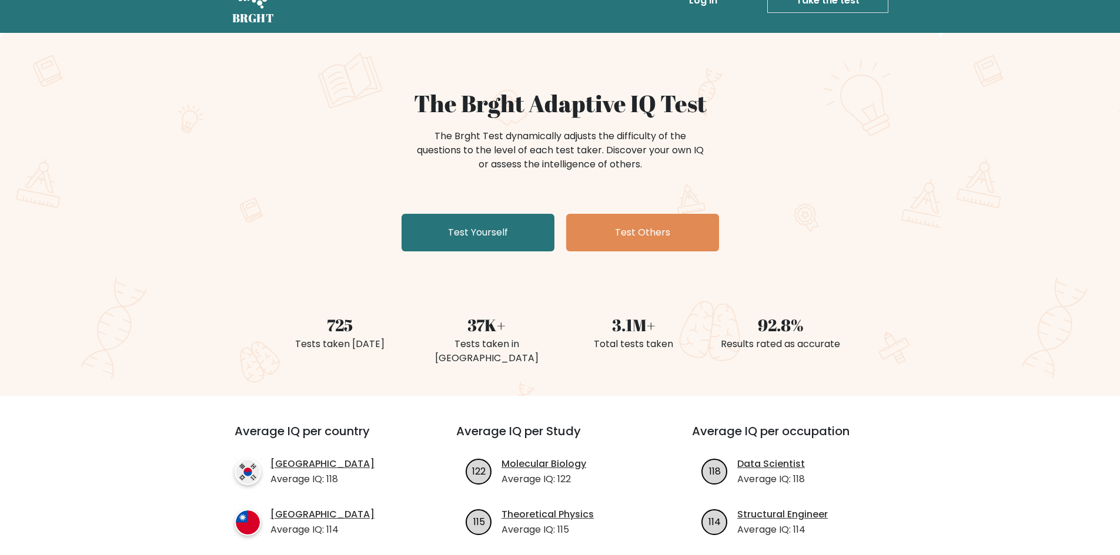
scroll to position [59, 0]
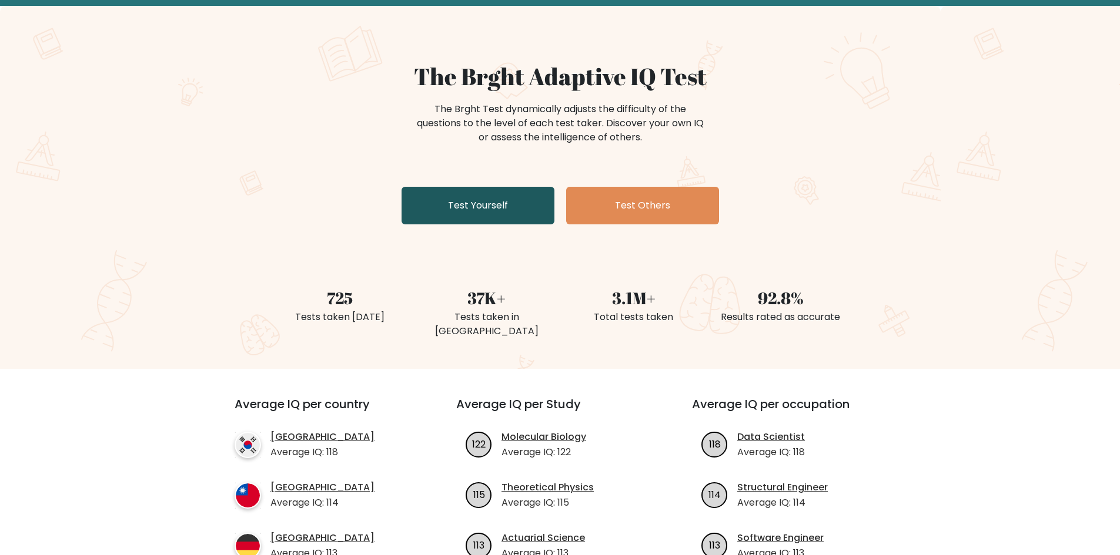
click at [456, 217] on link "Test Yourself" at bounding box center [477, 206] width 153 height 38
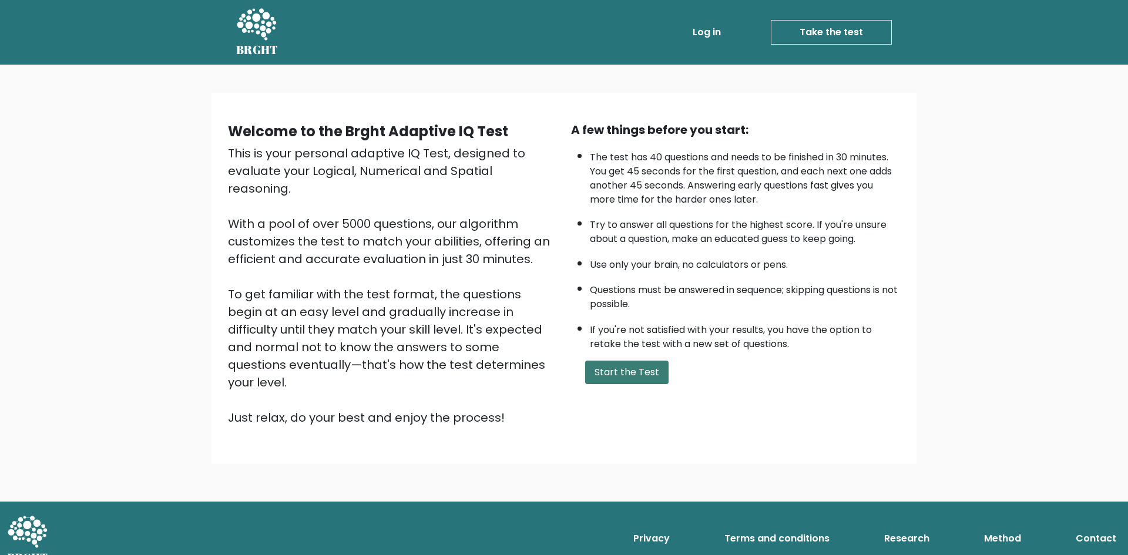
click at [609, 376] on button "Start the Test" at bounding box center [626, 373] width 83 height 24
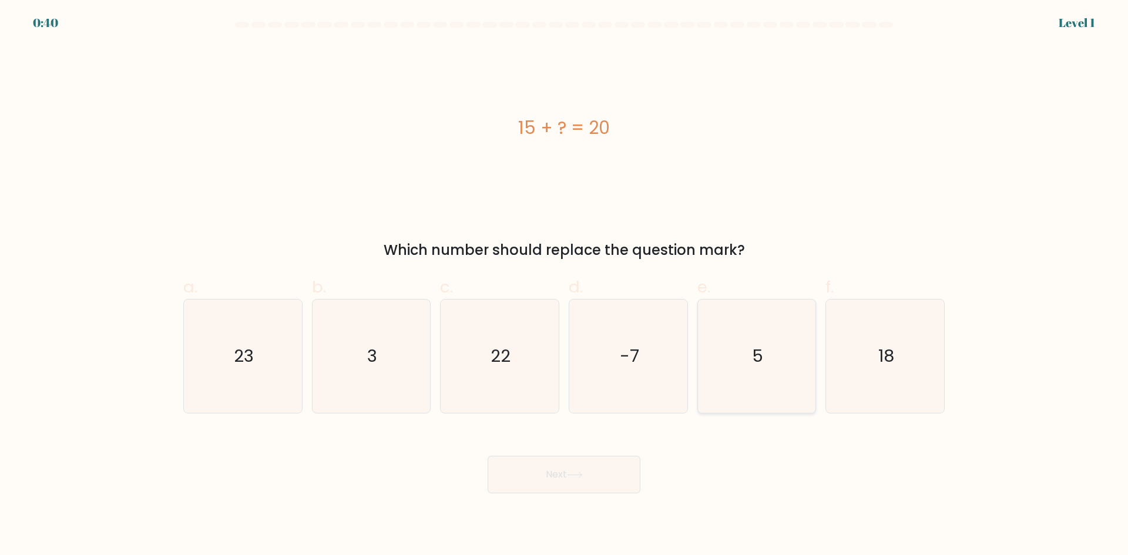
click at [754, 363] on text "5" at bounding box center [757, 356] width 11 height 24
click at [565, 286] on input "e. 5" at bounding box center [564, 282] width 1 height 8
radio input "true"
click at [605, 481] on button "Next" at bounding box center [564, 475] width 153 height 38
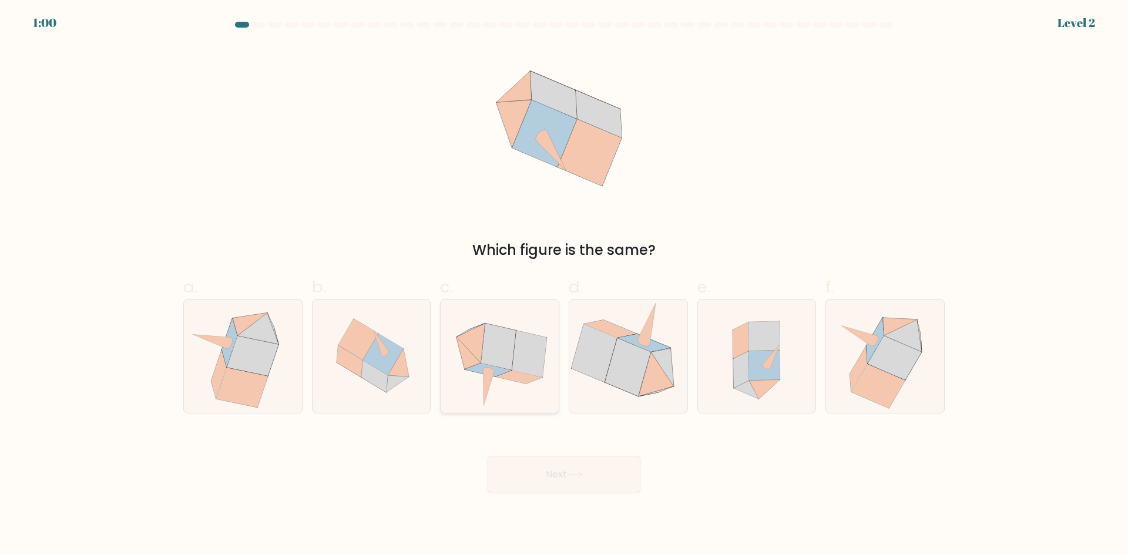
click at [500, 359] on icon at bounding box center [498, 347] width 35 height 46
click at [564, 286] on input "c." at bounding box center [564, 282] width 1 height 8
radio input "true"
click at [575, 467] on button "Next" at bounding box center [564, 475] width 153 height 38
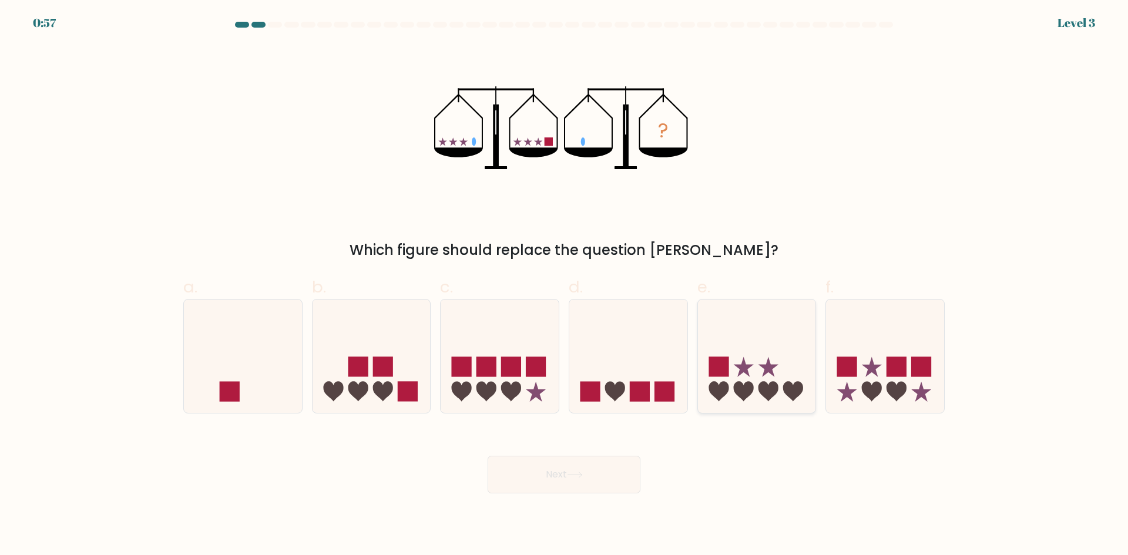
click at [765, 341] on icon at bounding box center [757, 356] width 118 height 98
click at [565, 286] on input "e." at bounding box center [564, 282] width 1 height 8
radio input "true"
click at [569, 475] on button "Next" at bounding box center [564, 475] width 153 height 38
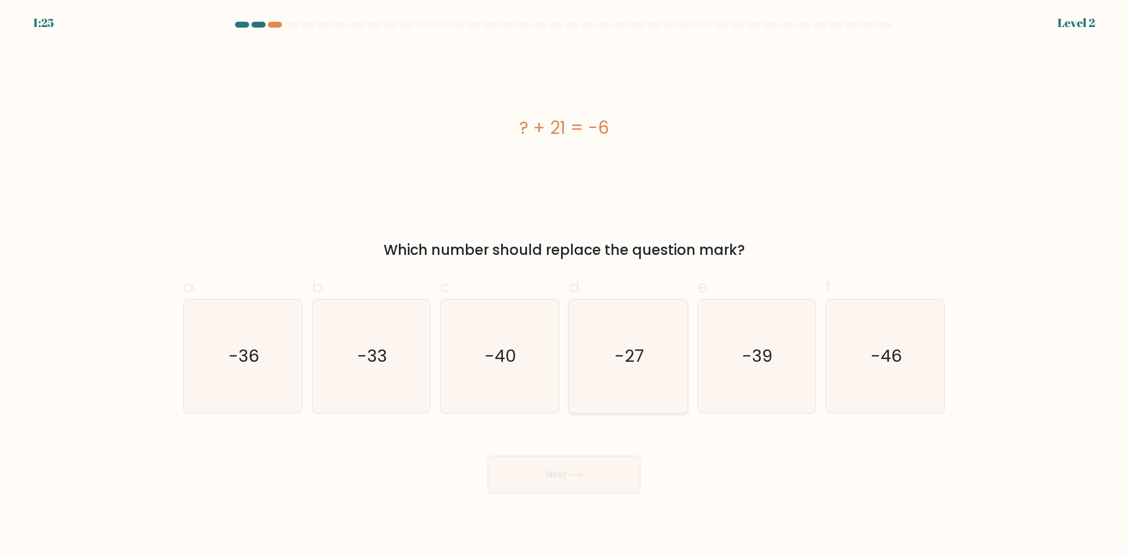
click at [593, 348] on icon "-27" at bounding box center [628, 356] width 113 height 113
click at [565, 286] on input "d. -27" at bounding box center [564, 282] width 1 height 8
radio input "true"
click at [587, 474] on button "Next" at bounding box center [564, 475] width 153 height 38
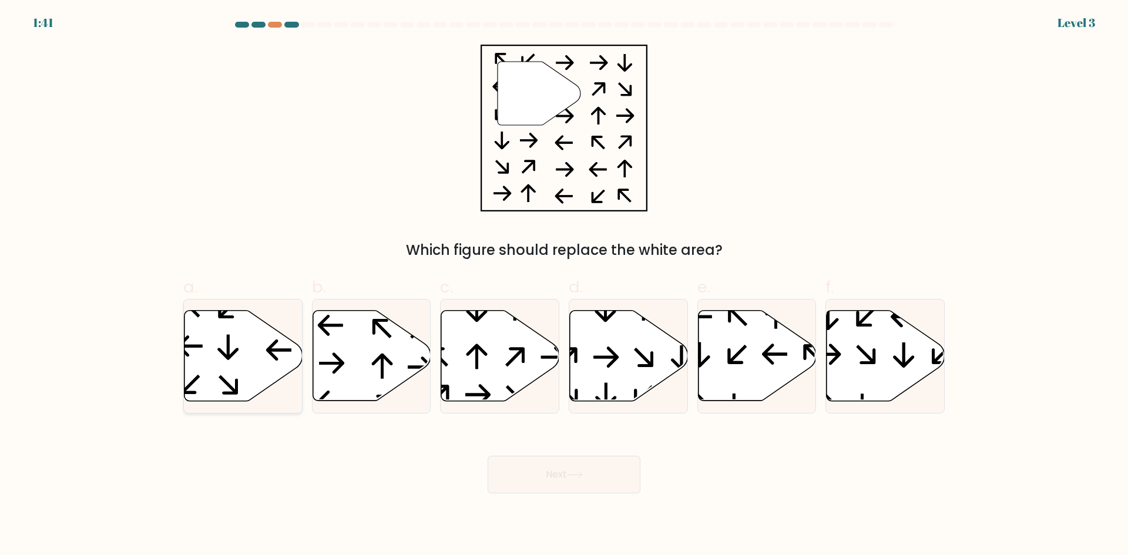
click at [253, 347] on icon at bounding box center [244, 356] width 118 height 91
click at [564, 286] on input "a." at bounding box center [564, 282] width 1 height 8
radio input "true"
click at [571, 474] on icon at bounding box center [575, 475] width 16 height 6
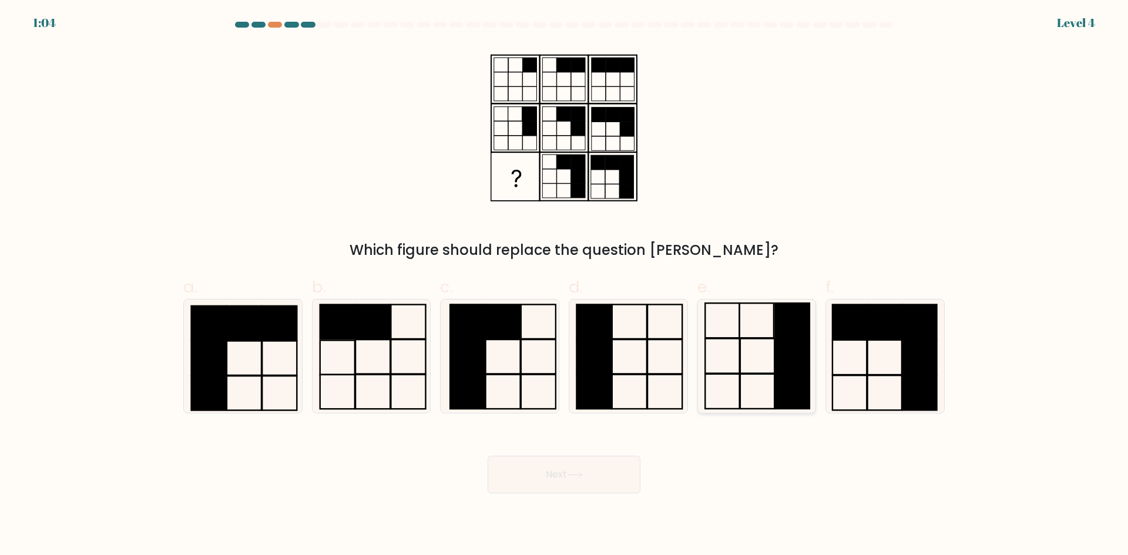
click at [750, 322] on icon at bounding box center [756, 356] width 113 height 113
click at [565, 286] on input "e." at bounding box center [564, 282] width 1 height 8
radio input "true"
click at [624, 468] on button "Next" at bounding box center [564, 475] width 153 height 38
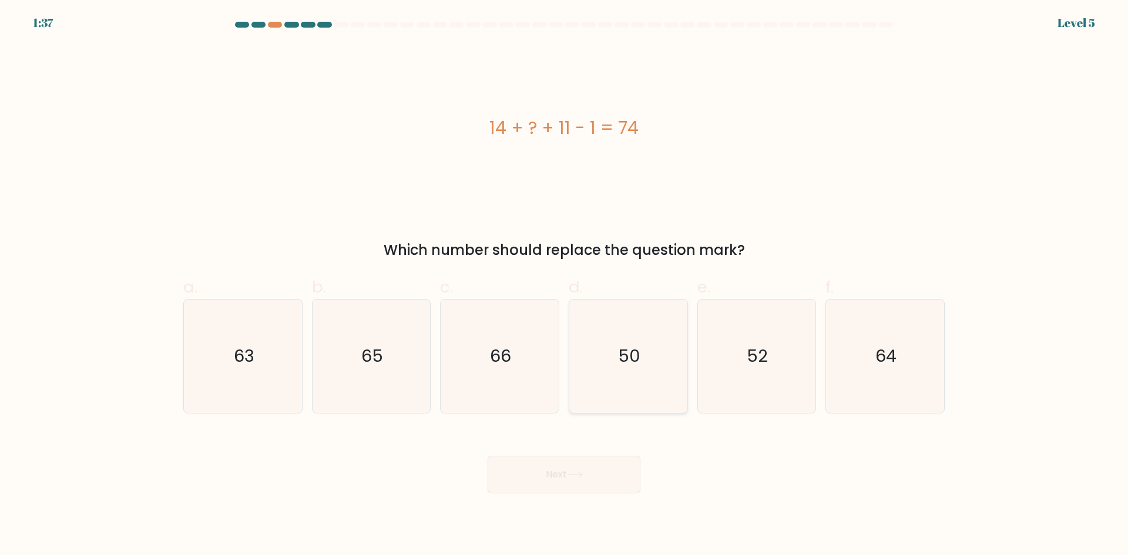
click at [640, 367] on text "50" at bounding box center [629, 356] width 22 height 24
click at [565, 286] on input "d. 50" at bounding box center [564, 282] width 1 height 8
radio input "true"
click at [600, 480] on button "Next" at bounding box center [564, 475] width 153 height 38
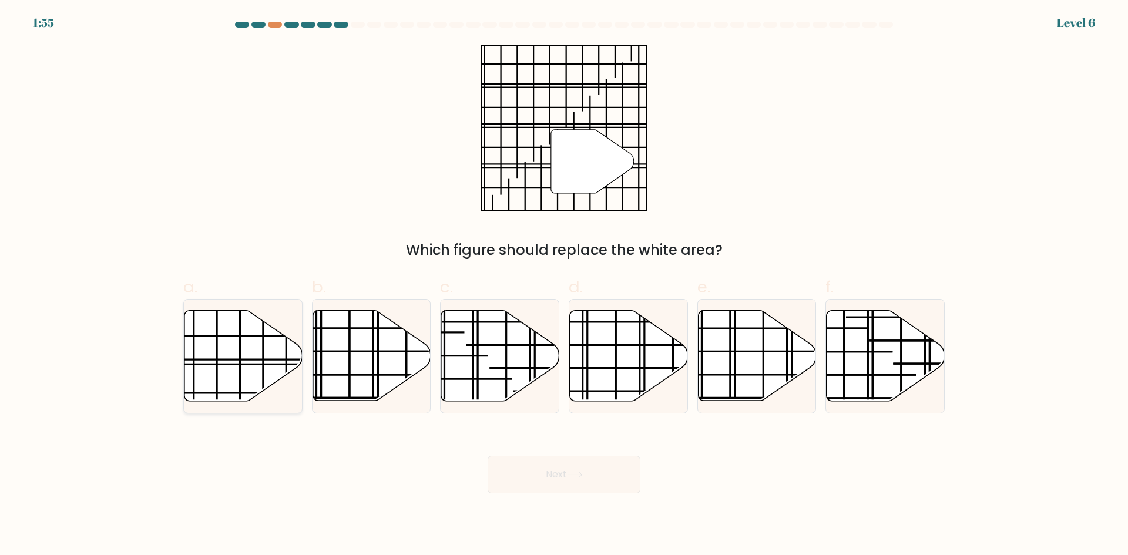
click at [279, 357] on icon at bounding box center [244, 356] width 118 height 91
click at [564, 286] on input "a." at bounding box center [564, 282] width 1 height 8
radio input "true"
click at [497, 467] on button "Next" at bounding box center [564, 475] width 153 height 38
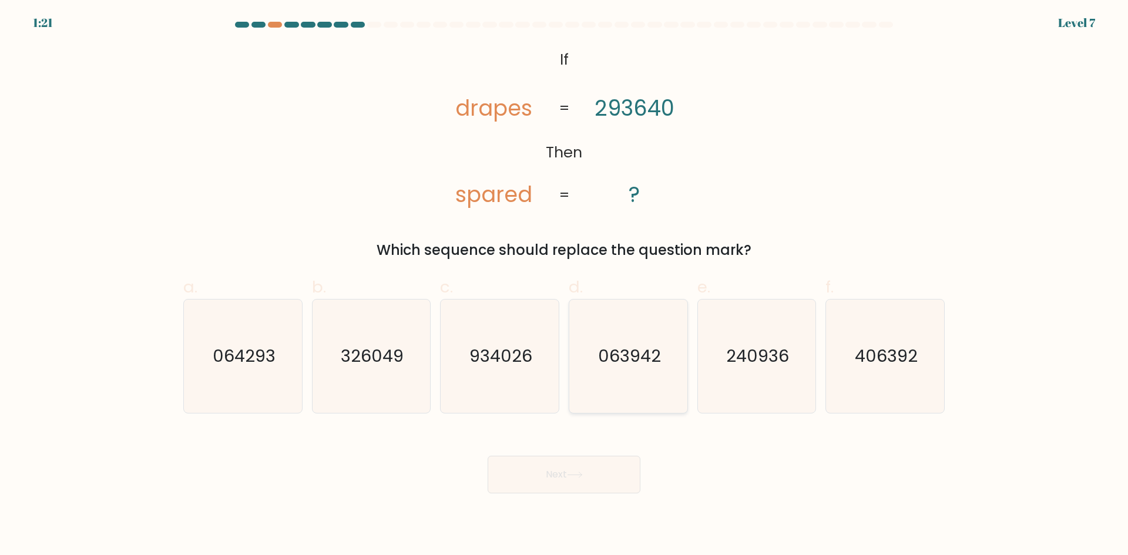
click at [626, 353] on text "063942" at bounding box center [629, 356] width 63 height 24
click at [565, 286] on input "d. 063942" at bounding box center [564, 282] width 1 height 8
radio input "true"
click at [565, 482] on button "Next" at bounding box center [564, 475] width 153 height 38
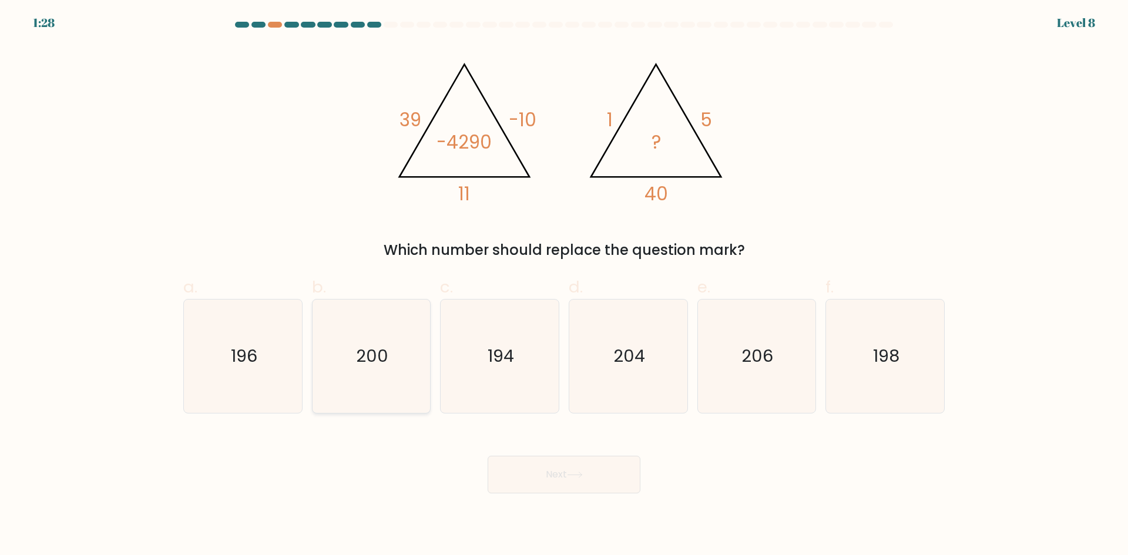
click at [390, 344] on icon "200" at bounding box center [370, 356] width 113 height 113
click at [564, 286] on input "b. 200" at bounding box center [564, 282] width 1 height 8
radio input "true"
click at [533, 470] on button "Next" at bounding box center [564, 475] width 153 height 38
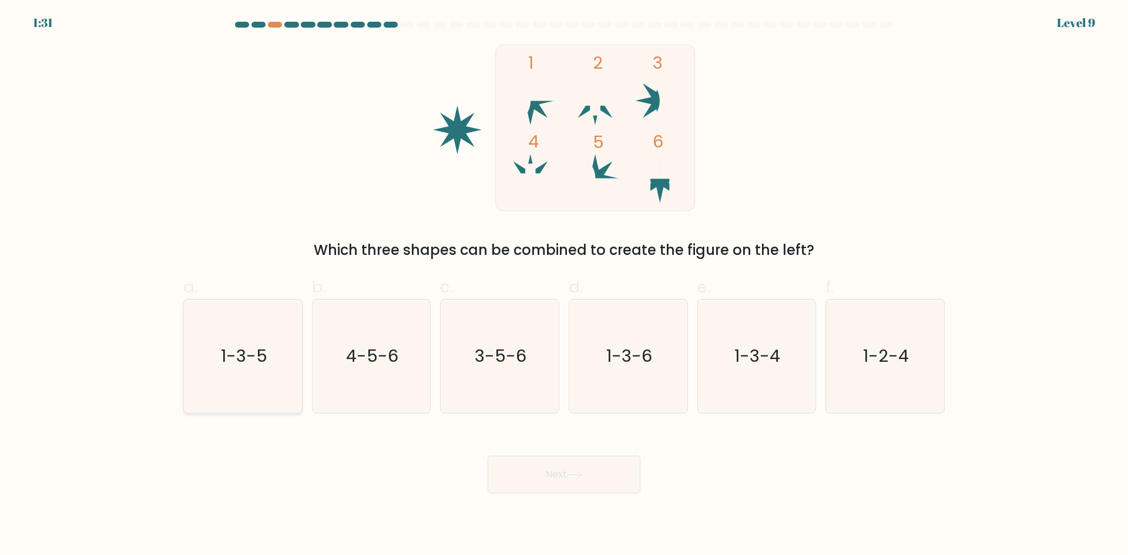
click at [271, 349] on icon "1-3-5" at bounding box center [242, 356] width 113 height 113
click at [564, 286] on input "a. 1-3-5" at bounding box center [564, 282] width 1 height 8
radio input "true"
click at [511, 472] on button "Next" at bounding box center [564, 475] width 153 height 38
